Goal: Task Accomplishment & Management: Use online tool/utility

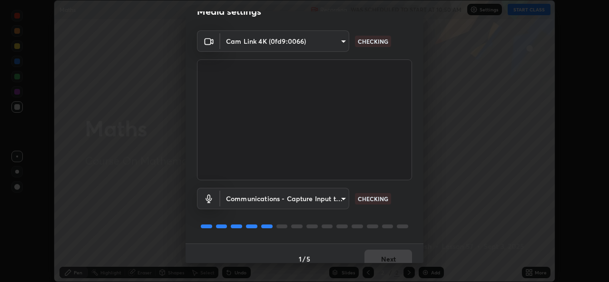
scroll to position [30, 0]
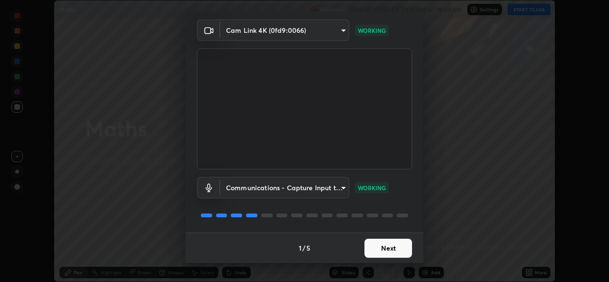
click at [371, 245] on button "Next" at bounding box center [388, 248] width 48 height 19
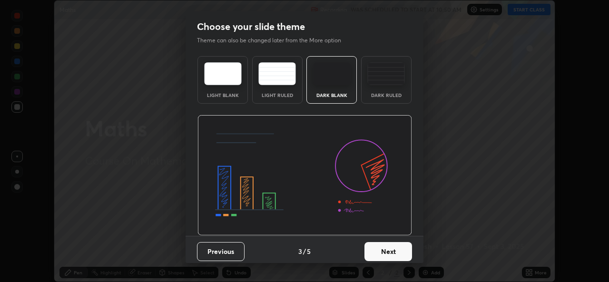
click at [373, 247] on button "Next" at bounding box center [388, 251] width 48 height 19
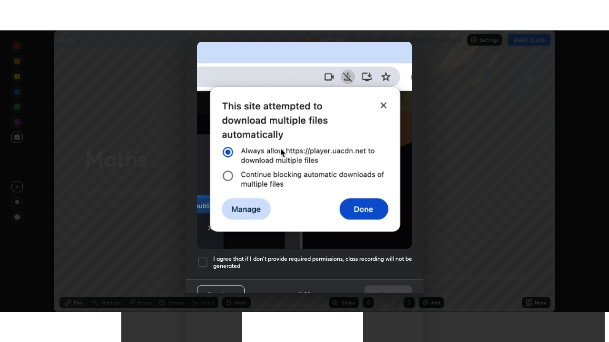
scroll to position [224, 0]
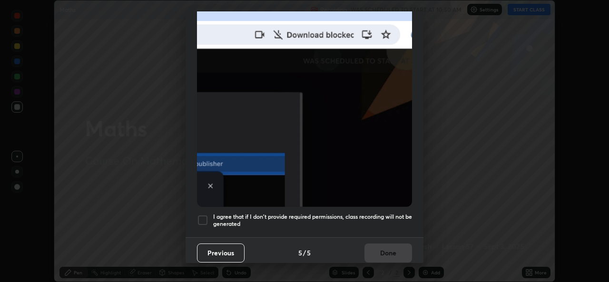
click at [242, 213] on h5 "I agree that if I don't provide required permissions, class recording will not …" at bounding box center [312, 220] width 199 height 15
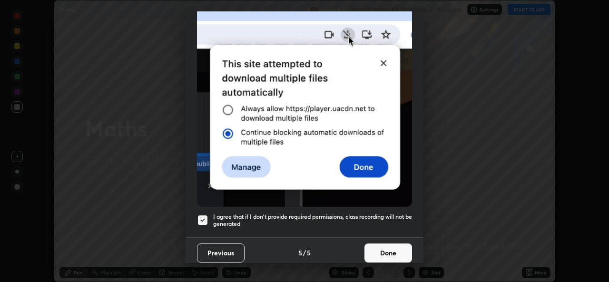
click at [369, 247] on button "Done" at bounding box center [388, 252] width 48 height 19
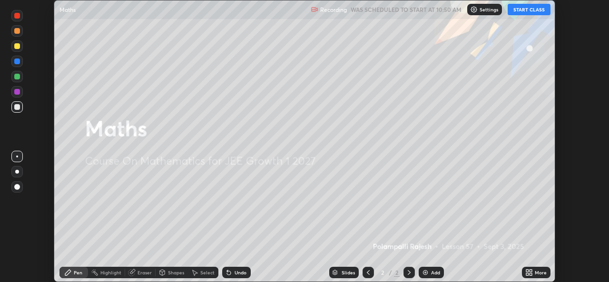
click at [531, 273] on icon at bounding box center [530, 274] width 2 height 2
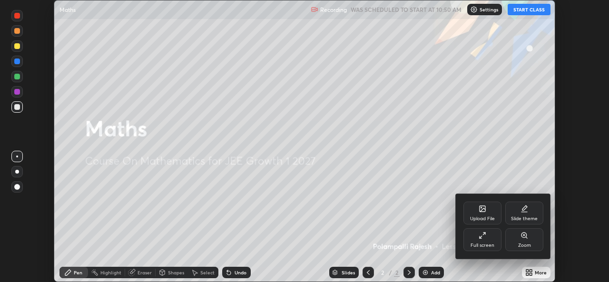
click at [477, 239] on div "Full screen" at bounding box center [482, 239] width 38 height 23
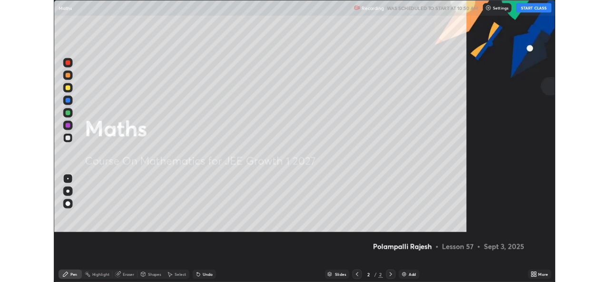
scroll to position [342, 609]
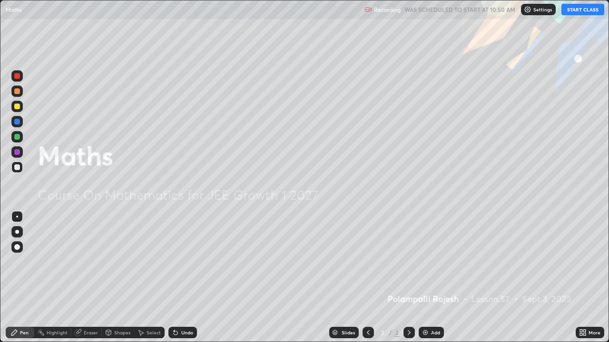
click at [566, 9] on button "START CLASS" at bounding box center [582, 9] width 43 height 11
click at [428, 282] on img at bounding box center [425, 333] width 8 height 8
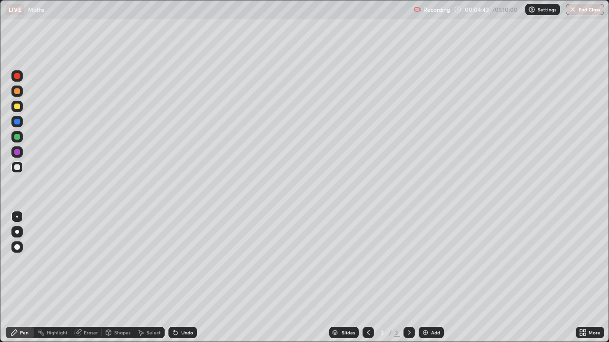
click at [17, 153] on div at bounding box center [17, 152] width 6 height 6
click at [15, 169] on div at bounding box center [17, 168] width 6 height 6
click at [174, 282] on icon at bounding box center [176, 333] width 4 height 4
click at [184, 282] on div "Undo" at bounding box center [187, 333] width 12 height 5
click at [185, 282] on div "Undo" at bounding box center [187, 333] width 12 height 5
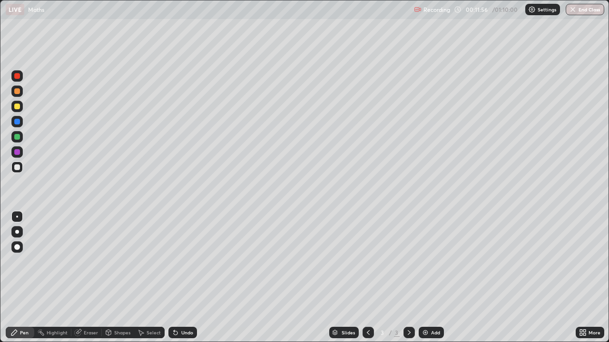
click at [428, 282] on div "Add" at bounding box center [431, 332] width 25 height 11
click at [181, 282] on div "Undo" at bounding box center [187, 333] width 12 height 5
click at [184, 282] on div "Undo" at bounding box center [182, 332] width 29 height 11
click at [181, 282] on div "Undo" at bounding box center [187, 333] width 12 height 5
click at [189, 282] on div "Undo" at bounding box center [187, 333] width 12 height 5
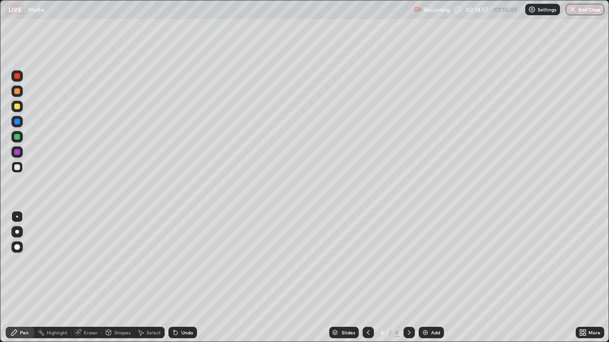
click at [186, 282] on div "Undo" at bounding box center [187, 333] width 12 height 5
click at [184, 282] on div "Undo" at bounding box center [187, 333] width 12 height 5
click at [186, 282] on div "Undo" at bounding box center [182, 332] width 29 height 11
click at [174, 282] on icon at bounding box center [176, 333] width 4 height 4
click at [179, 282] on div "Undo" at bounding box center [182, 332] width 29 height 11
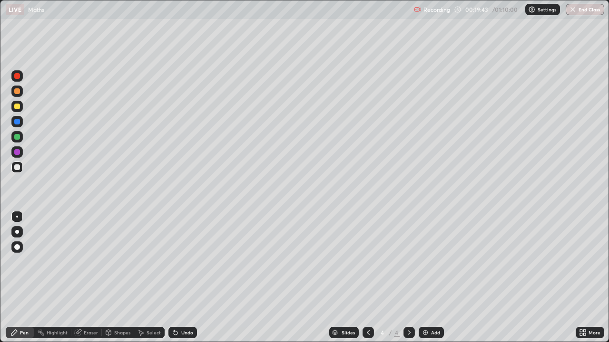
click at [15, 154] on div at bounding box center [17, 152] width 6 height 6
click at [17, 168] on div at bounding box center [17, 168] width 6 height 6
click at [174, 282] on icon at bounding box center [176, 333] width 4 height 4
click at [176, 282] on icon at bounding box center [176, 333] width 8 height 8
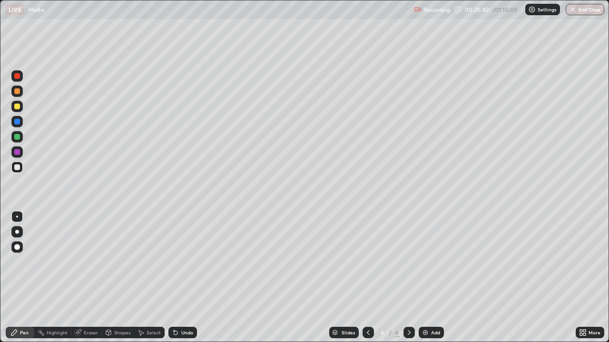
click at [174, 282] on icon at bounding box center [176, 333] width 4 height 4
click at [175, 282] on icon at bounding box center [176, 333] width 4 height 4
click at [428, 282] on img at bounding box center [425, 333] width 8 height 8
click at [185, 282] on div "Undo" at bounding box center [187, 333] width 12 height 5
click at [88, 282] on div "Eraser" at bounding box center [91, 333] width 14 height 5
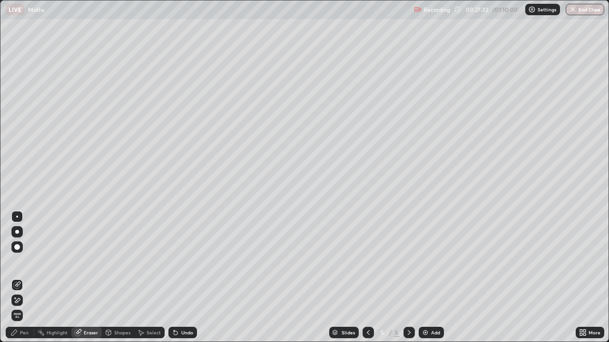
click at [29, 282] on div "Pen" at bounding box center [20, 332] width 29 height 11
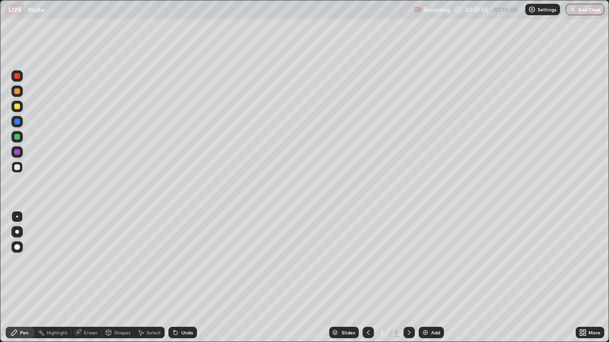
click at [78, 282] on icon at bounding box center [78, 333] width 6 height 6
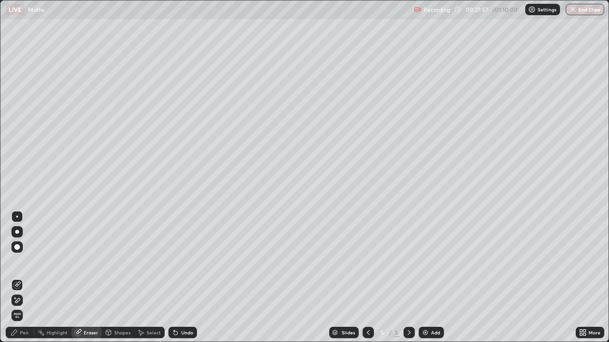
click at [24, 282] on div "Pen" at bounding box center [24, 333] width 9 height 5
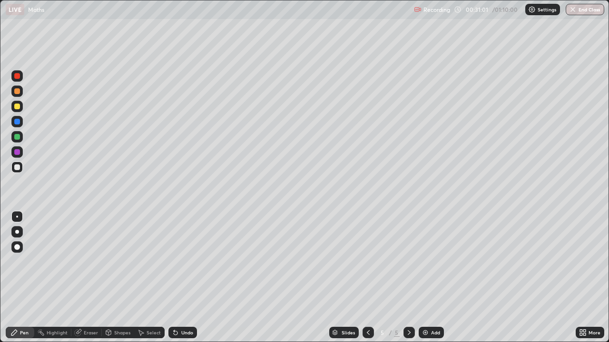
click at [431, 282] on div "Add" at bounding box center [435, 333] width 9 height 5
click at [372, 282] on div at bounding box center [367, 332] width 11 height 11
click at [427, 282] on img at bounding box center [425, 333] width 8 height 8
click at [183, 282] on div "Undo" at bounding box center [187, 333] width 12 height 5
click at [182, 282] on div "Undo" at bounding box center [187, 333] width 12 height 5
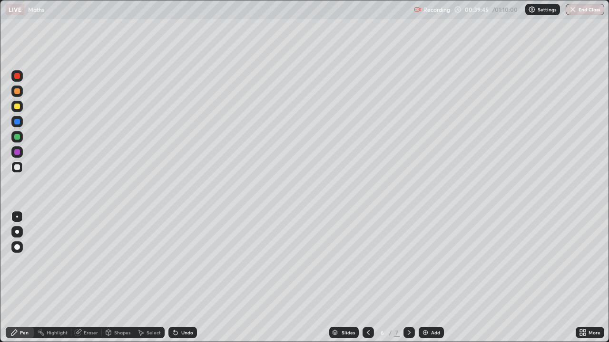
click at [177, 282] on icon at bounding box center [176, 333] width 8 height 8
click at [84, 282] on div "Eraser" at bounding box center [91, 333] width 14 height 5
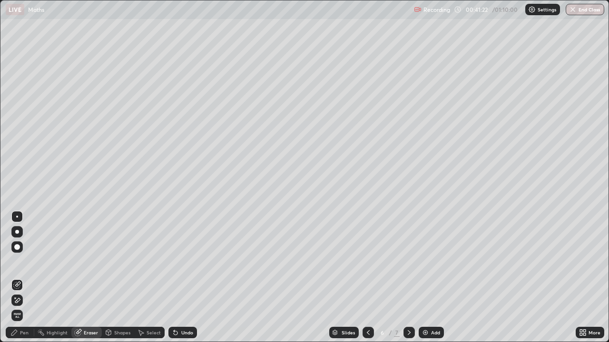
click at [20, 282] on icon at bounding box center [17, 301] width 8 height 8
click at [30, 282] on div "Pen" at bounding box center [20, 332] width 29 height 11
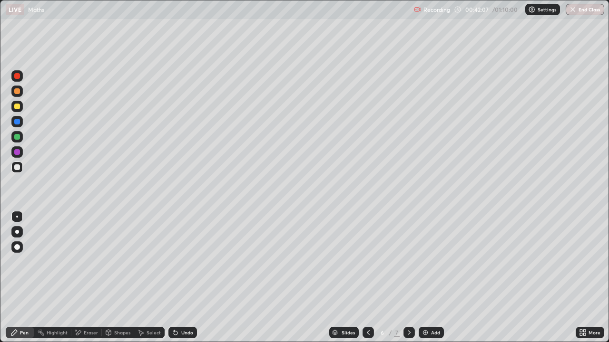
click at [179, 282] on div "Undo" at bounding box center [182, 332] width 29 height 11
click at [181, 282] on div "Undo" at bounding box center [187, 333] width 12 height 5
click at [181, 282] on div "Undo" at bounding box center [182, 332] width 29 height 11
click at [185, 282] on div "Undo" at bounding box center [182, 332] width 29 height 11
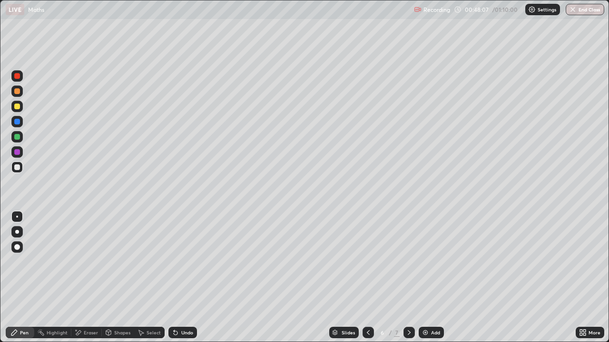
click at [16, 152] on div at bounding box center [17, 152] width 6 height 6
click at [429, 282] on div "Add" at bounding box center [431, 332] width 25 height 11
click at [18, 166] on div at bounding box center [17, 168] width 6 height 6
click at [185, 282] on div "Undo" at bounding box center [187, 333] width 12 height 5
click at [180, 282] on div "Undo" at bounding box center [182, 332] width 29 height 11
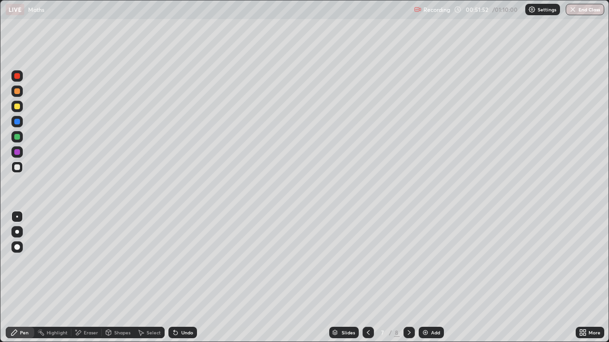
click at [183, 282] on div "Undo" at bounding box center [187, 333] width 12 height 5
click at [407, 282] on icon at bounding box center [409, 333] width 8 height 8
click at [367, 282] on icon at bounding box center [368, 333] width 8 height 8
click at [367, 282] on icon at bounding box center [368, 333] width 3 height 5
click at [408, 282] on icon at bounding box center [409, 333] width 8 height 8
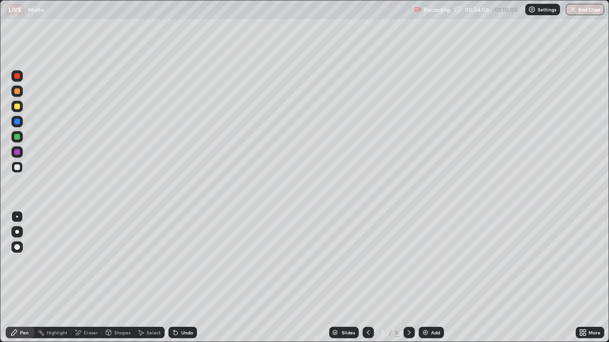
click at [408, 282] on icon at bounding box center [409, 333] width 8 height 8
click at [367, 282] on icon at bounding box center [368, 333] width 8 height 8
click at [149, 282] on div "Select" at bounding box center [153, 333] width 14 height 5
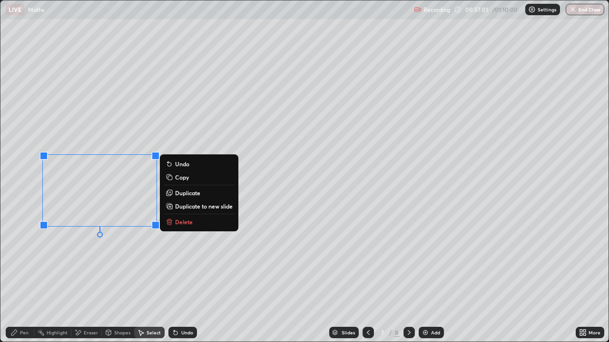
click at [178, 223] on p "Delete" at bounding box center [184, 222] width 18 height 8
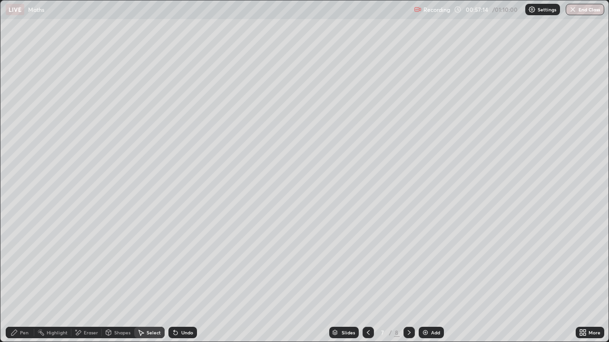
click at [19, 282] on div "Pen" at bounding box center [20, 332] width 29 height 11
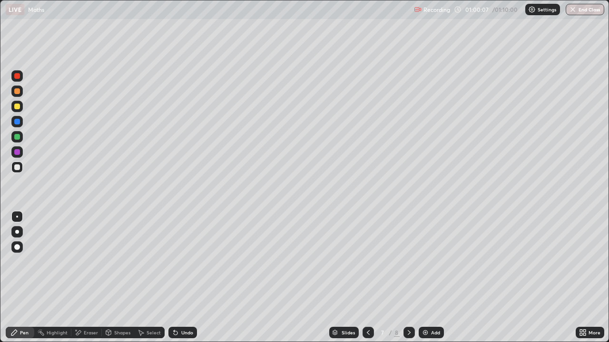
click at [177, 282] on icon at bounding box center [176, 333] width 8 height 8
click at [181, 282] on div "Undo" at bounding box center [187, 333] width 12 height 5
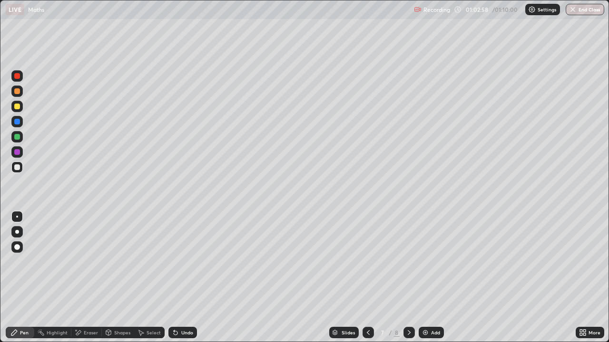
click at [15, 137] on div at bounding box center [17, 137] width 6 height 6
click at [15, 170] on div at bounding box center [16, 167] width 11 height 11
click at [576, 14] on button "End Class" at bounding box center [585, 9] width 38 height 11
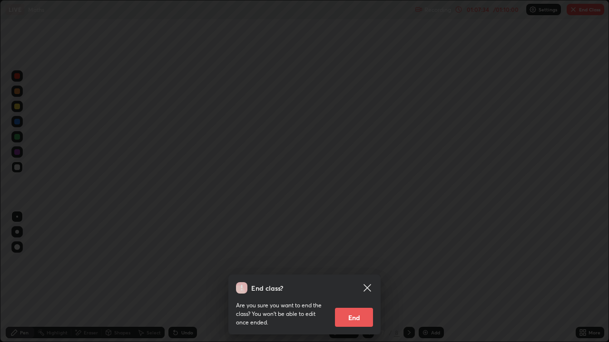
click at [350, 282] on button "End" at bounding box center [354, 317] width 38 height 19
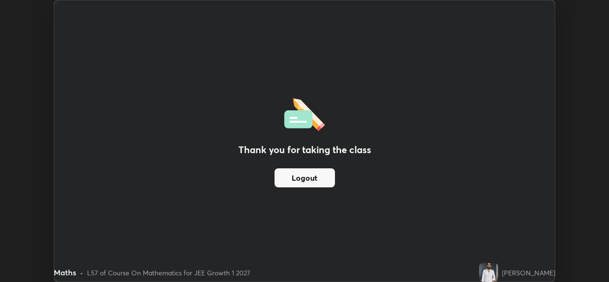
scroll to position [47275, 46949]
